Goal: Check status: Check status

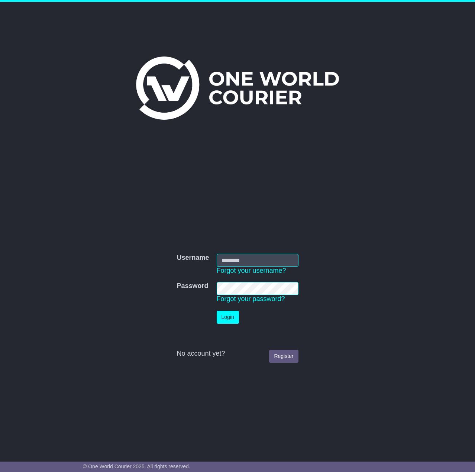
type input "**********"
click at [229, 319] on button "Login" at bounding box center [228, 317] width 22 height 13
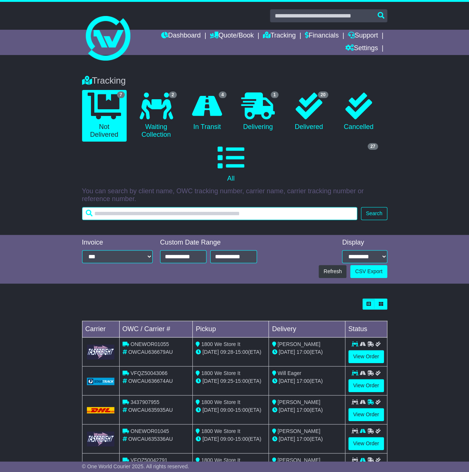
click at [191, 215] on input "text" at bounding box center [220, 213] width 276 height 13
type input "*****"
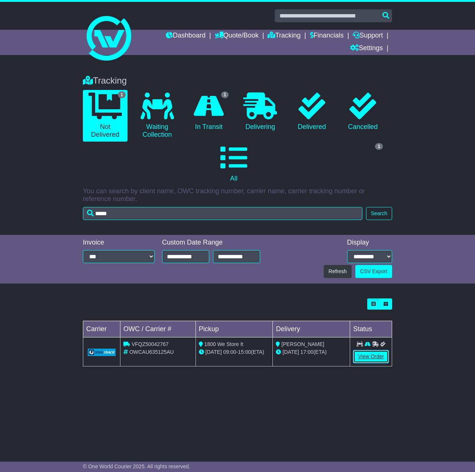
click at [375, 350] on link "View Order" at bounding box center [371, 356] width 36 height 13
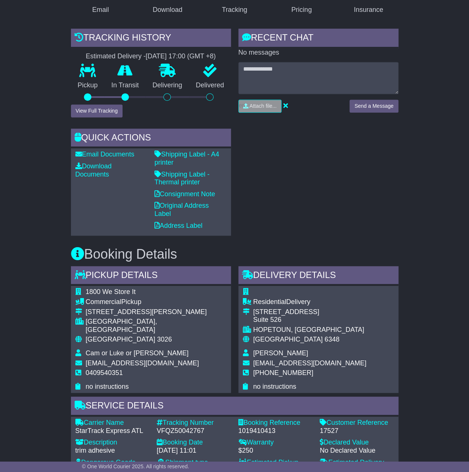
scroll to position [508, 0]
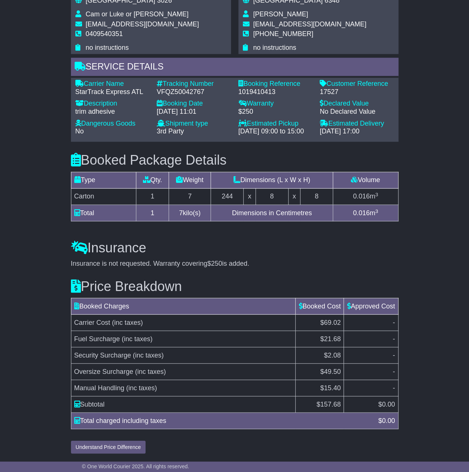
click at [386, 265] on div "Insurance is not requested. Warranty covering $250 is added." at bounding box center [235, 263] width 328 height 8
drag, startPoint x: 322, startPoint y: 404, endPoint x: 338, endPoint y: 406, distance: 16.5
click at [338, 406] on span "157.68" at bounding box center [330, 403] width 20 height 7
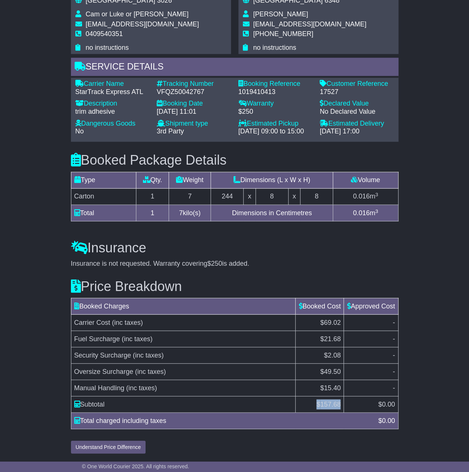
drag, startPoint x: 339, startPoint y: 405, endPoint x: 313, endPoint y: 404, distance: 26.0
click at [313, 404] on td "$ 157.68" at bounding box center [320, 404] width 48 height 16
